Goal: Connect with others

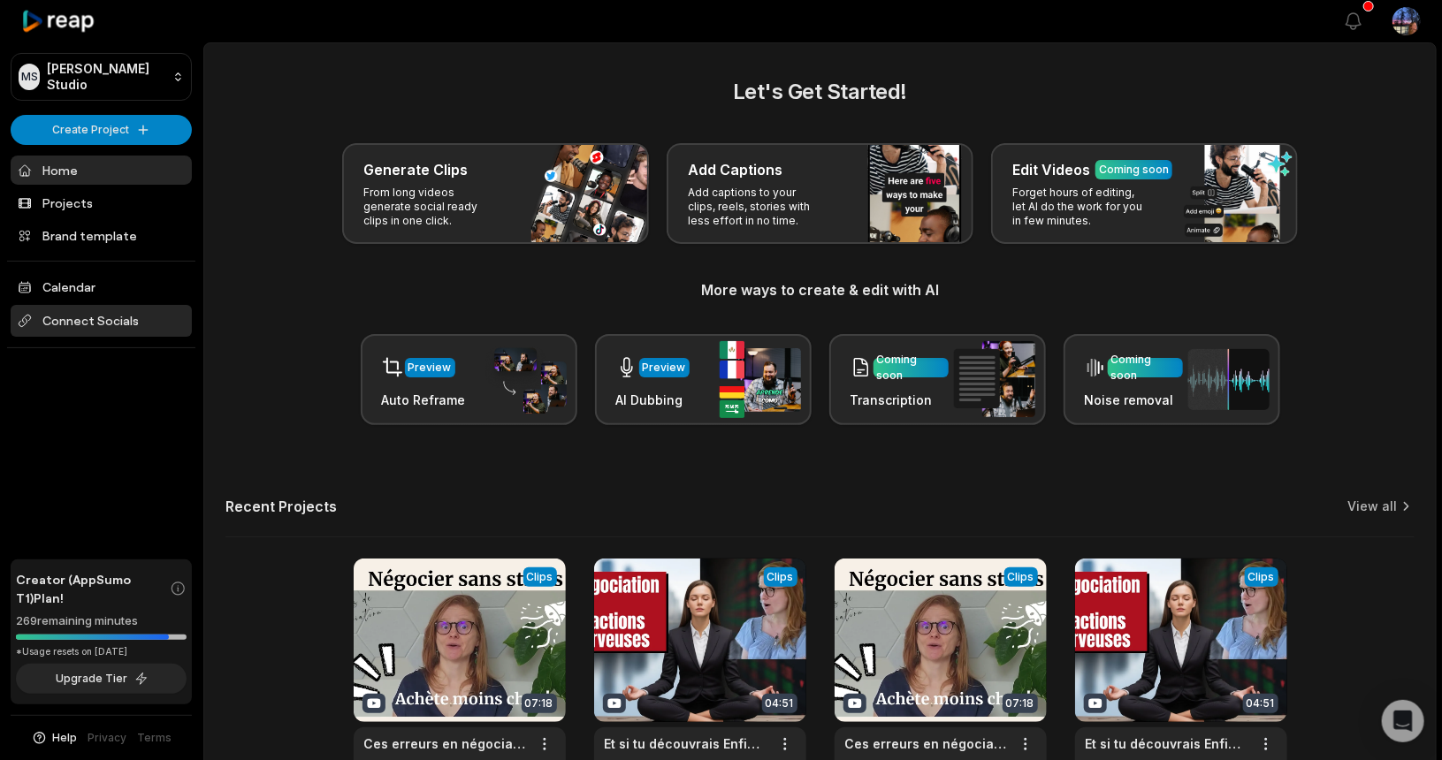
click at [103, 318] on span "Connect Socials" at bounding box center [101, 321] width 181 height 32
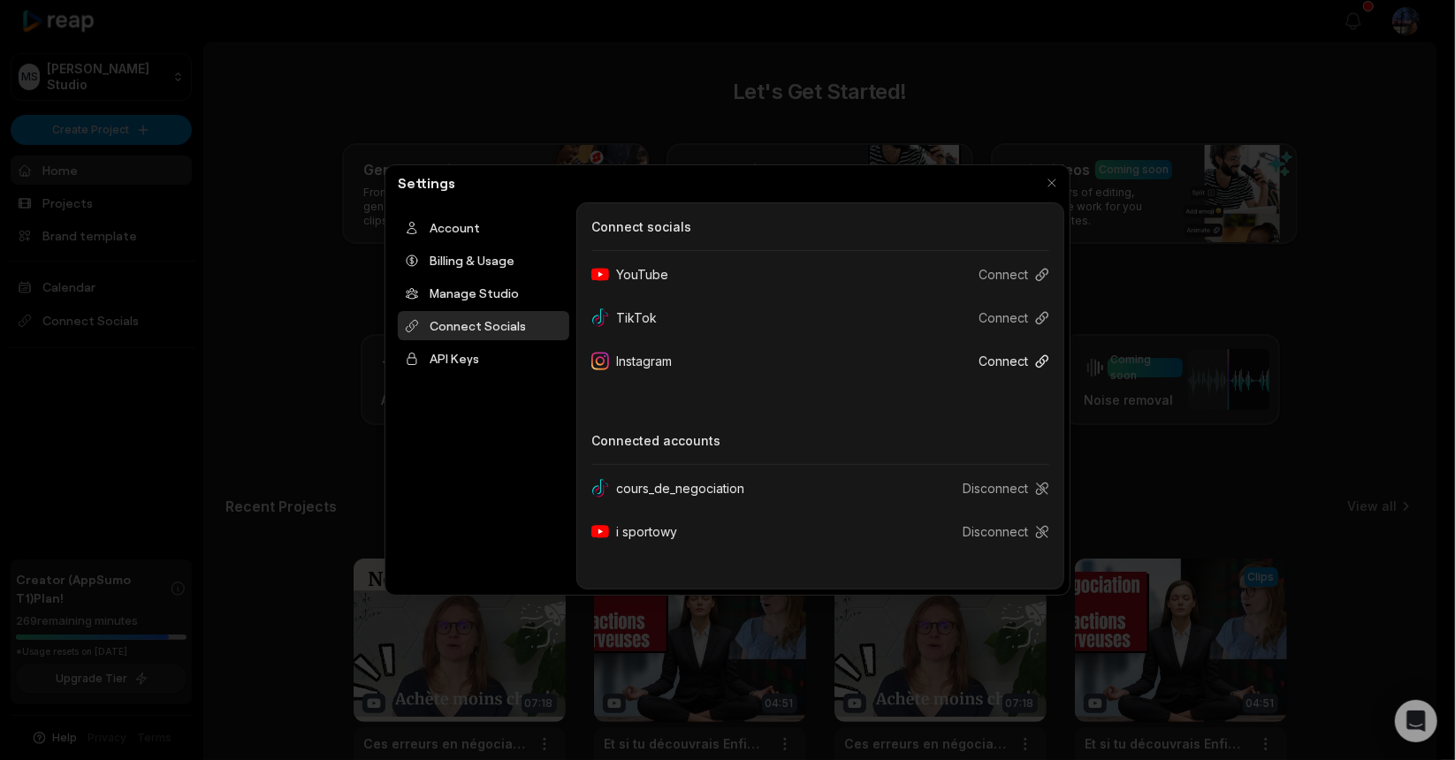
click at [1018, 363] on button "Connect" at bounding box center [1006, 361] width 85 height 33
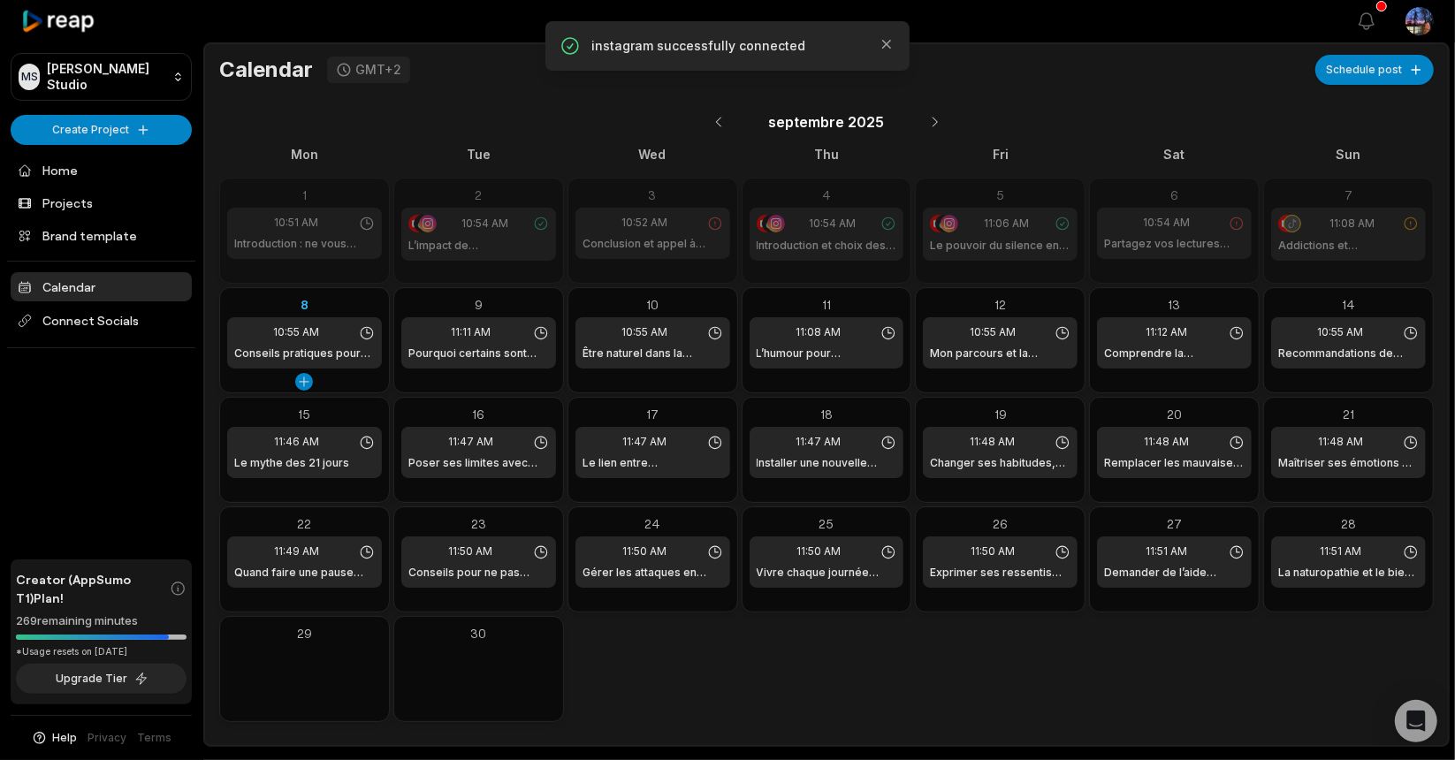
click at [326, 349] on h1 "Conseils pratiques pour négociateurs" at bounding box center [304, 354] width 141 height 16
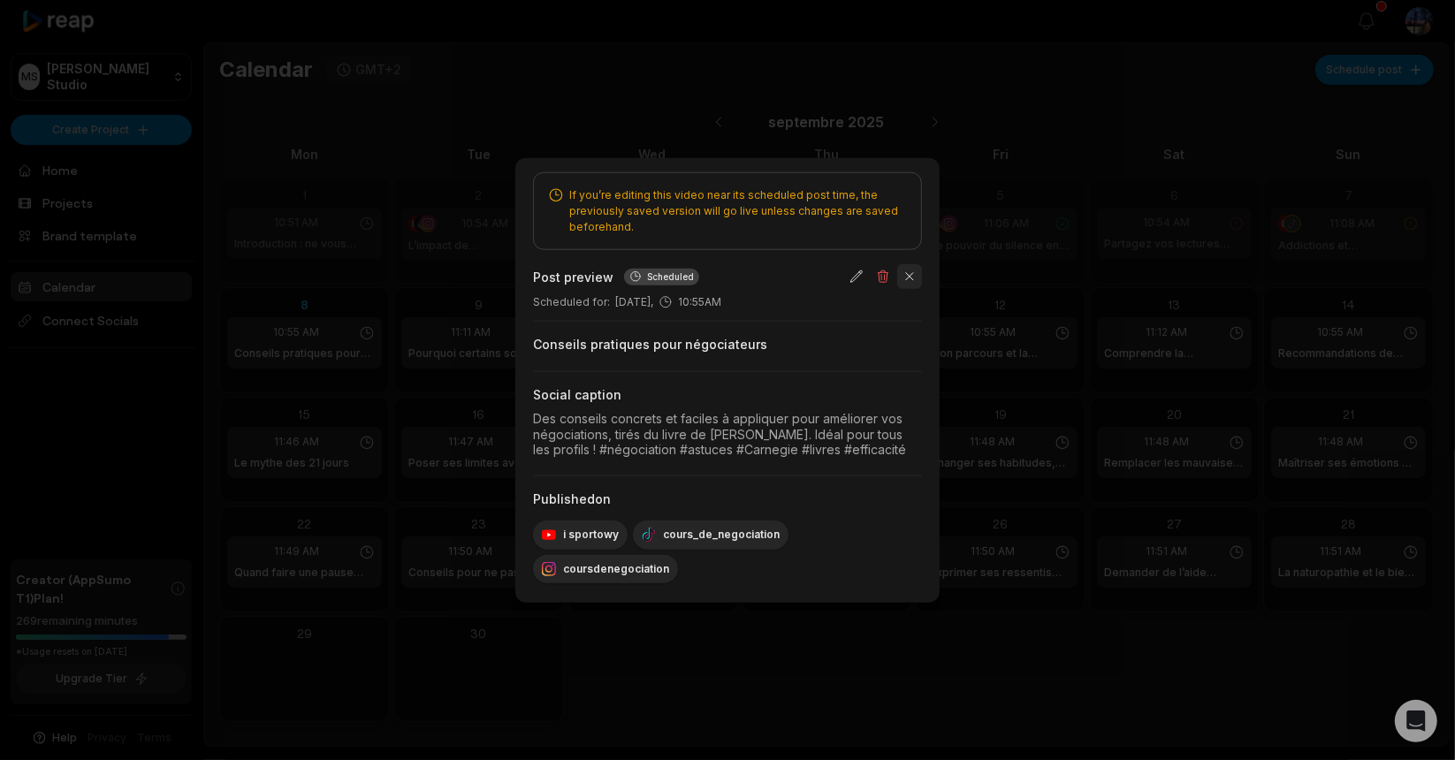
click at [910, 272] on button "button" at bounding box center [909, 276] width 25 height 25
